Goal: Navigation & Orientation: Find specific page/section

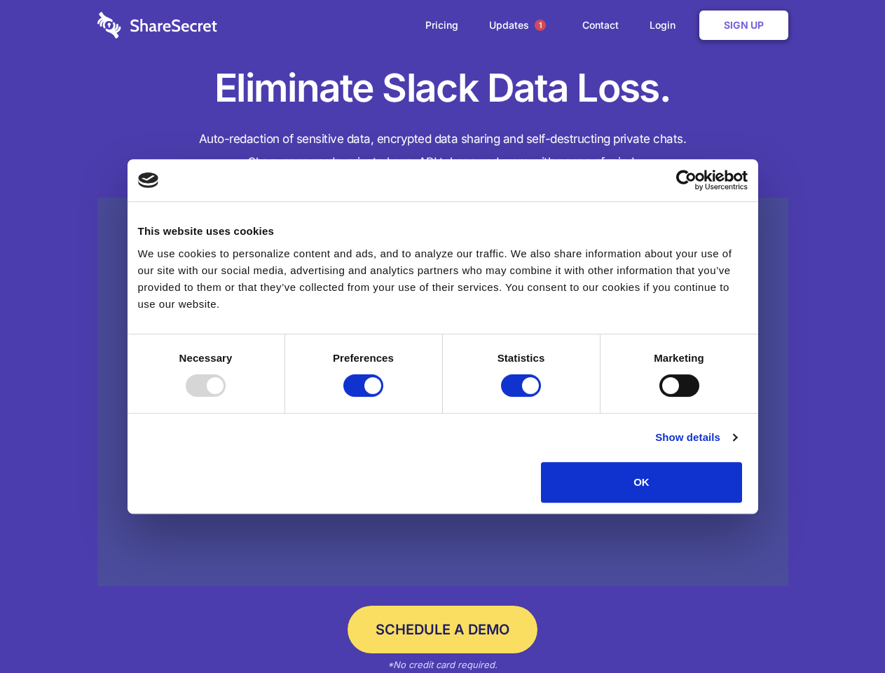
click at [226, 397] on div at bounding box center [206, 385] width 40 height 22
click at [383, 397] on input "Preferences" at bounding box center [363, 385] width 40 height 22
checkbox input "false"
click at [523, 397] on input "Statistics" at bounding box center [521, 385] width 40 height 22
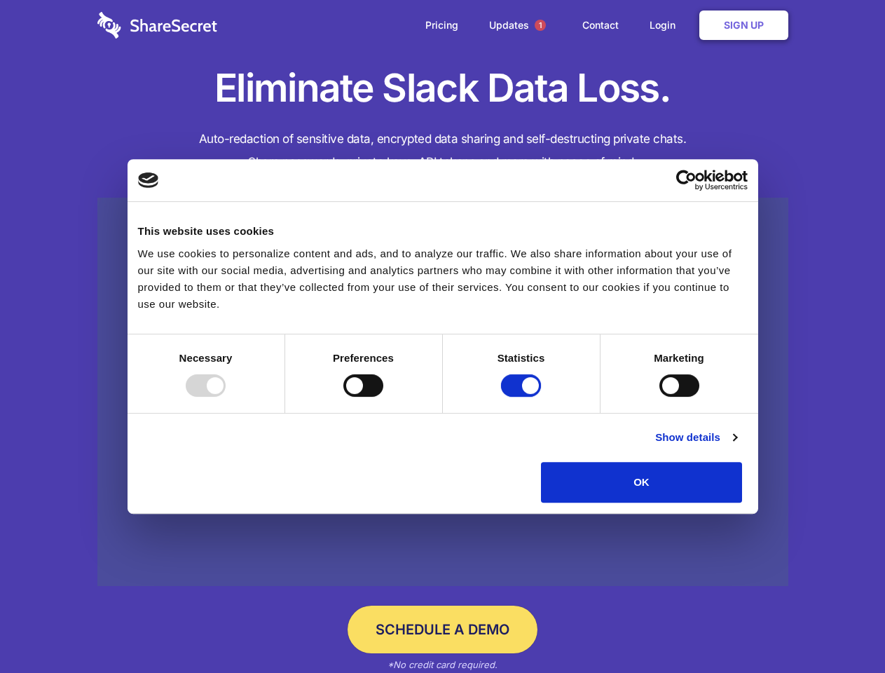
checkbox input "false"
click at [659, 397] on input "Marketing" at bounding box center [679, 385] width 40 height 22
checkbox input "true"
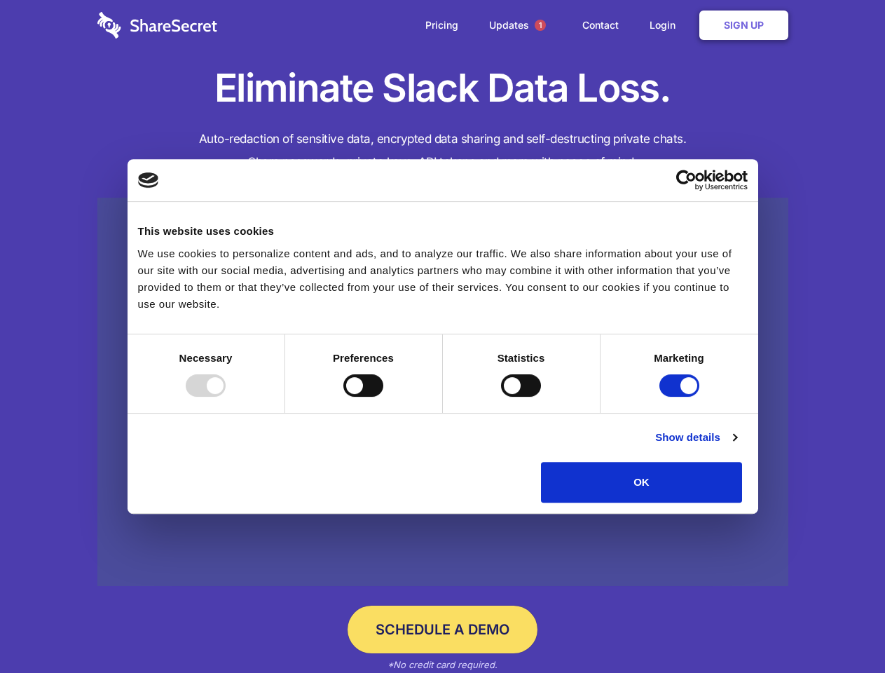
click at [737, 446] on link "Show details" at bounding box center [695, 437] width 81 height 17
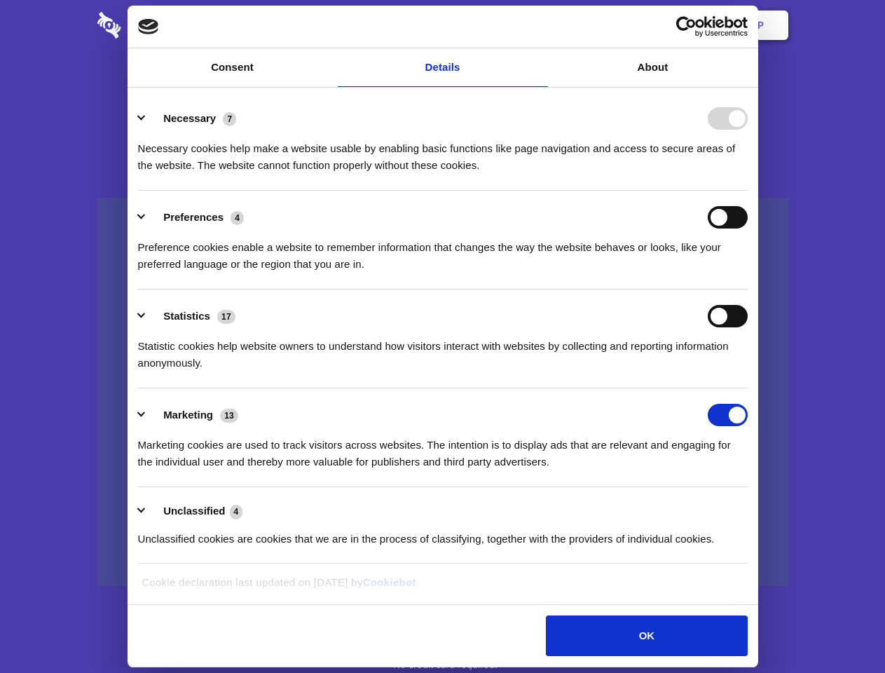
click at [754, 507] on ul "Necessary 7 Necessary cookies help make a website usable by enabling basic func…" at bounding box center [442, 328] width 623 height 472
click at [540, 25] on span "1" at bounding box center [540, 25] width 11 height 11
